Goal: Check status

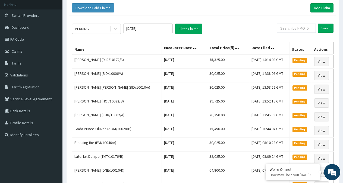
scroll to position [13, 0]
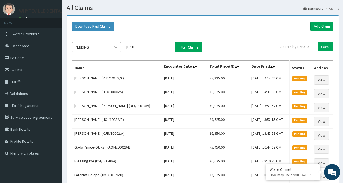
click at [116, 45] on icon at bounding box center [115, 46] width 5 height 5
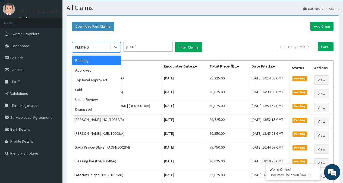
scroll to position [0, 0]
click at [82, 71] on div "Approved" at bounding box center [96, 70] width 49 height 10
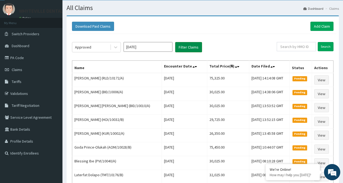
click at [179, 45] on button "Filter Claims" at bounding box center [188, 47] width 27 height 10
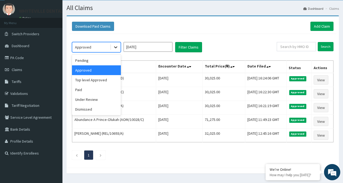
click at [117, 46] on icon at bounding box center [115, 46] width 5 height 5
click at [88, 91] on div "Paid" at bounding box center [96, 90] width 49 height 10
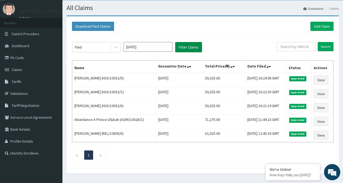
click at [181, 48] on button "Filter Claims" at bounding box center [188, 47] width 27 height 10
click at [182, 46] on button "Filter Claims" at bounding box center [188, 47] width 27 height 10
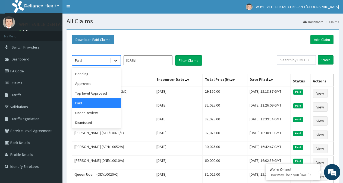
click at [114, 59] on icon at bounding box center [115, 60] width 5 height 5
click at [90, 92] on div "Top level Approved" at bounding box center [96, 93] width 49 height 10
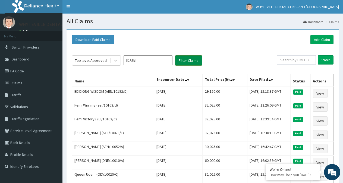
click at [189, 59] on button "Filter Claims" at bounding box center [188, 60] width 27 height 10
click at [188, 61] on button "Filter Claims" at bounding box center [188, 60] width 27 height 10
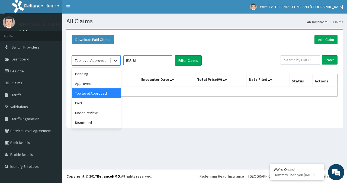
click at [118, 60] on icon at bounding box center [115, 60] width 5 height 5
click at [101, 110] on div "Under Review" at bounding box center [96, 113] width 49 height 10
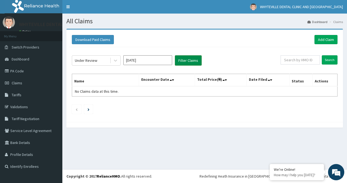
click at [181, 58] on button "Filter Claims" at bounding box center [188, 60] width 27 height 10
